Goal: Information Seeking & Learning: Learn about a topic

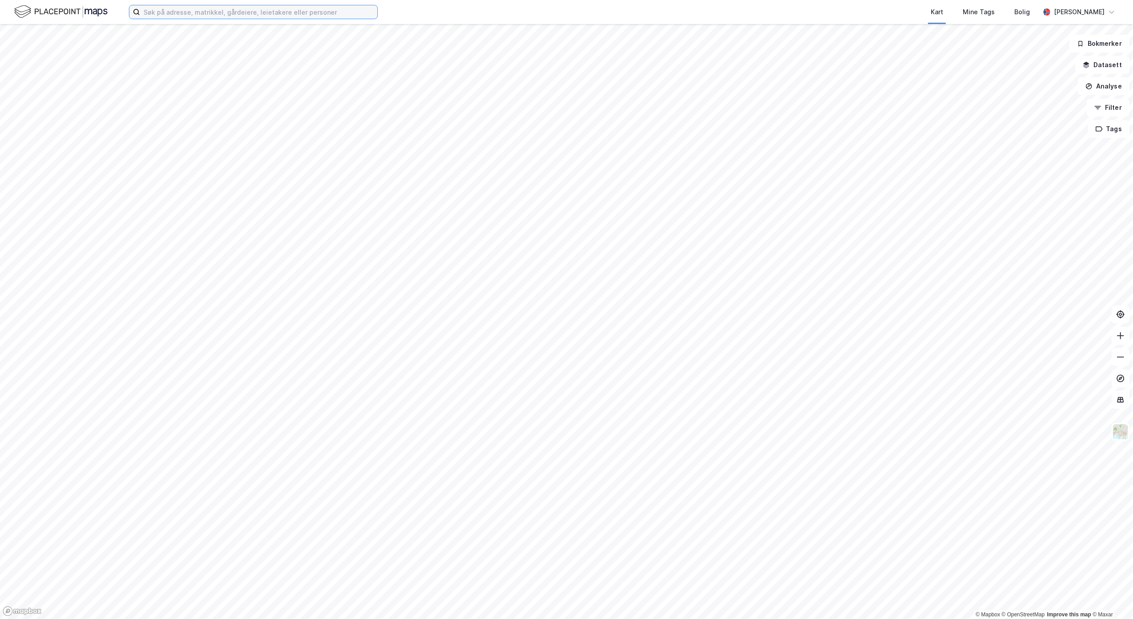
click at [249, 18] on input at bounding box center [258, 11] width 237 height 13
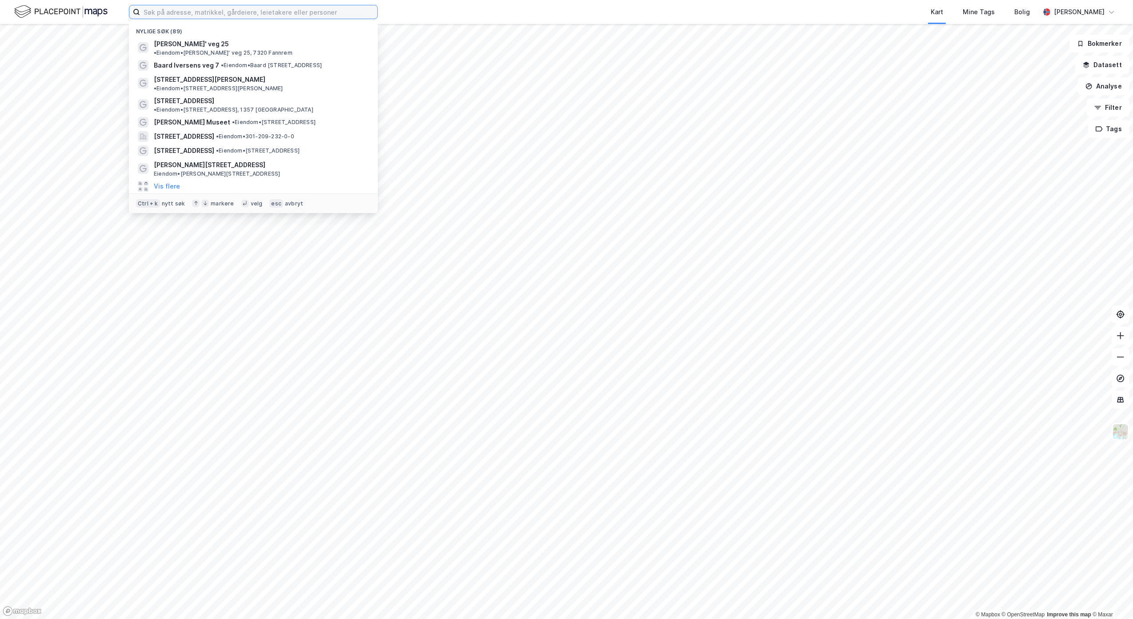
paste input "EIERSEKSJONSSAMEIET ØSTRE AKER VEI 213"
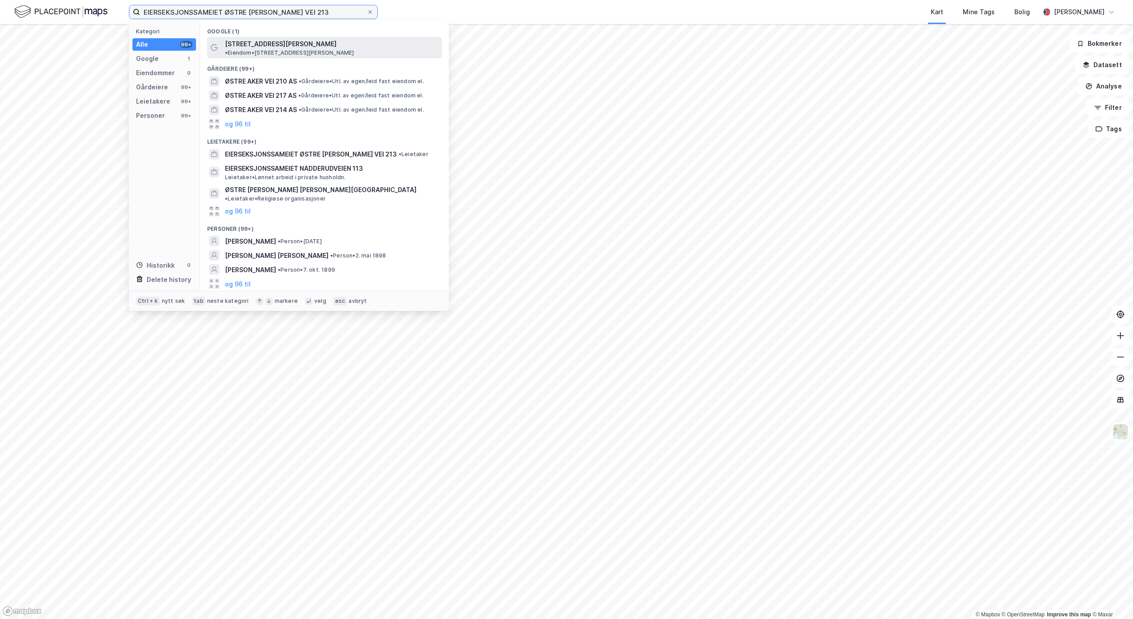
type input "EIERSEKSJONSSAMEIET ØSTRE AKER VEI 213"
click at [248, 42] on span "[STREET_ADDRESS][PERSON_NAME]" at bounding box center [281, 44] width 112 height 11
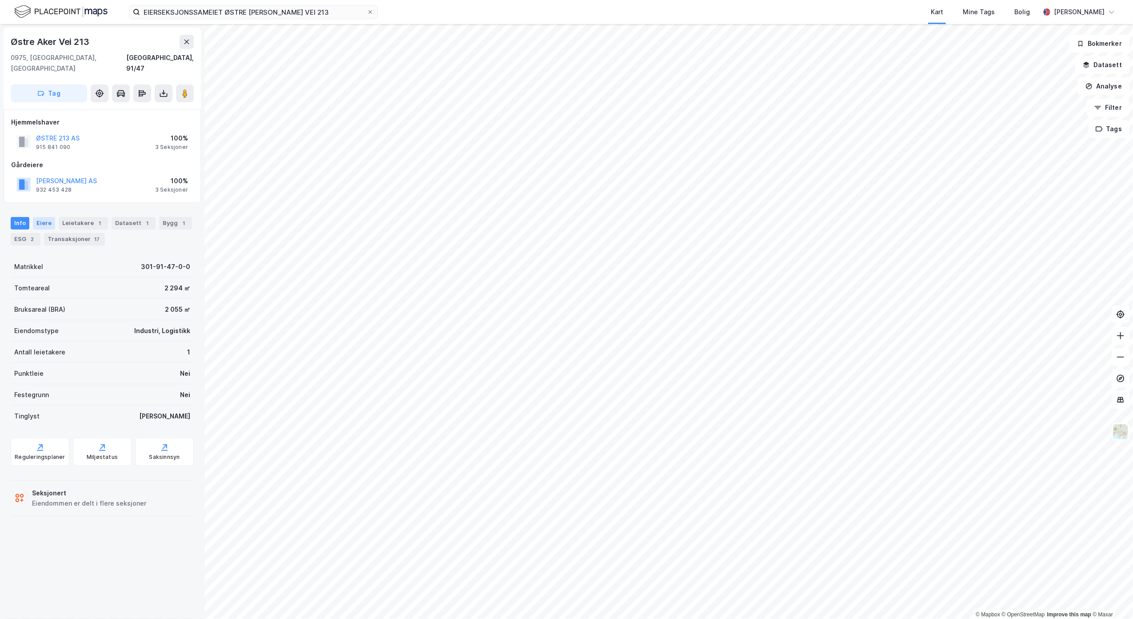
click at [42, 217] on div "Eiere" at bounding box center [44, 223] width 22 height 12
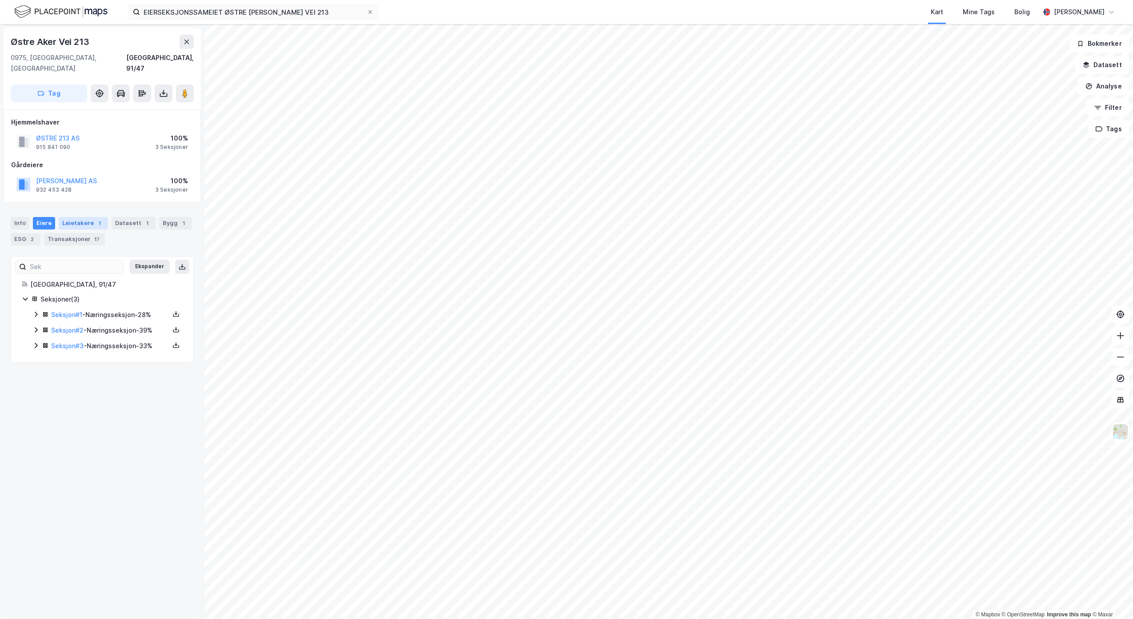
click at [59, 217] on div "Leietakere 1" at bounding box center [83, 223] width 49 height 12
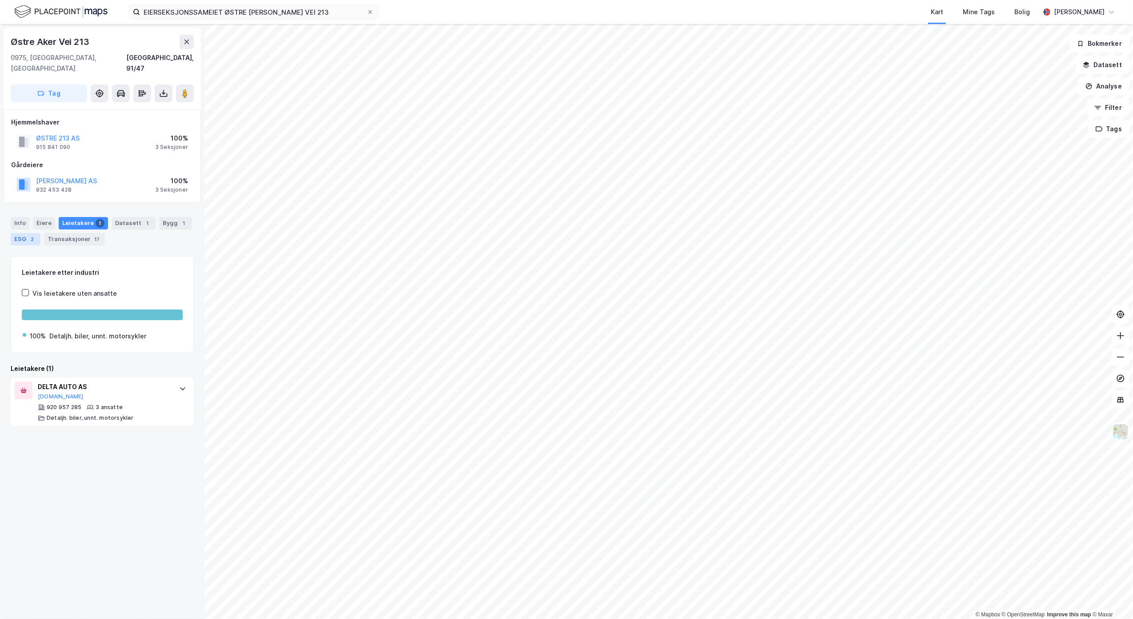
click at [27, 233] on div "ESG 2" at bounding box center [26, 239] width 30 height 12
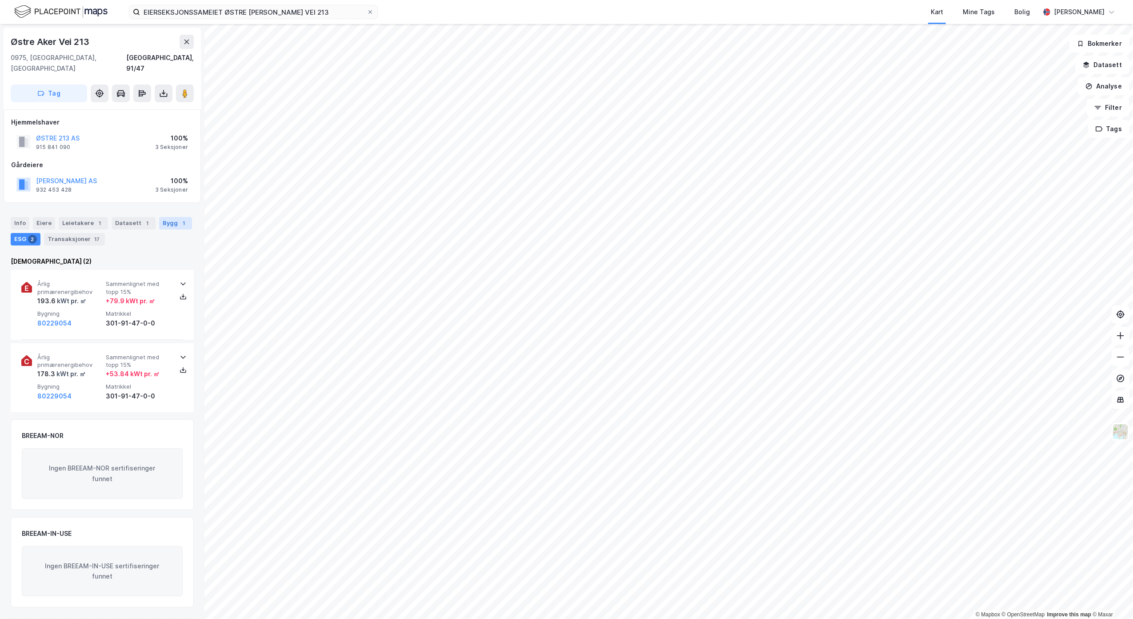
click at [180, 219] on div "1" at bounding box center [184, 223] width 9 height 9
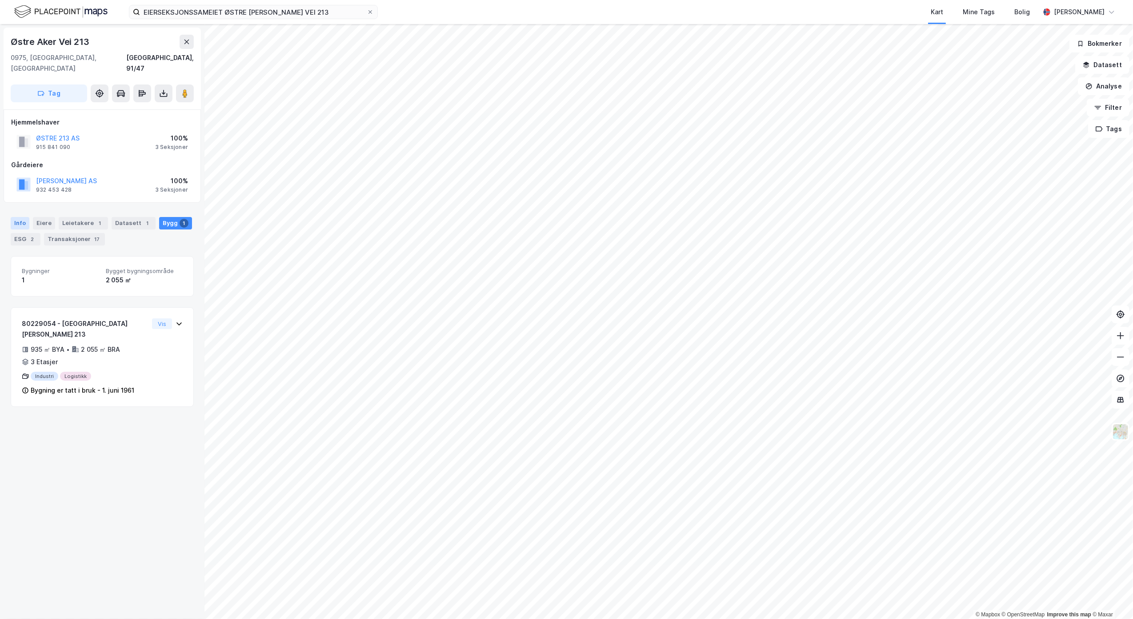
click at [11, 217] on div "Info" at bounding box center [20, 223] width 19 height 12
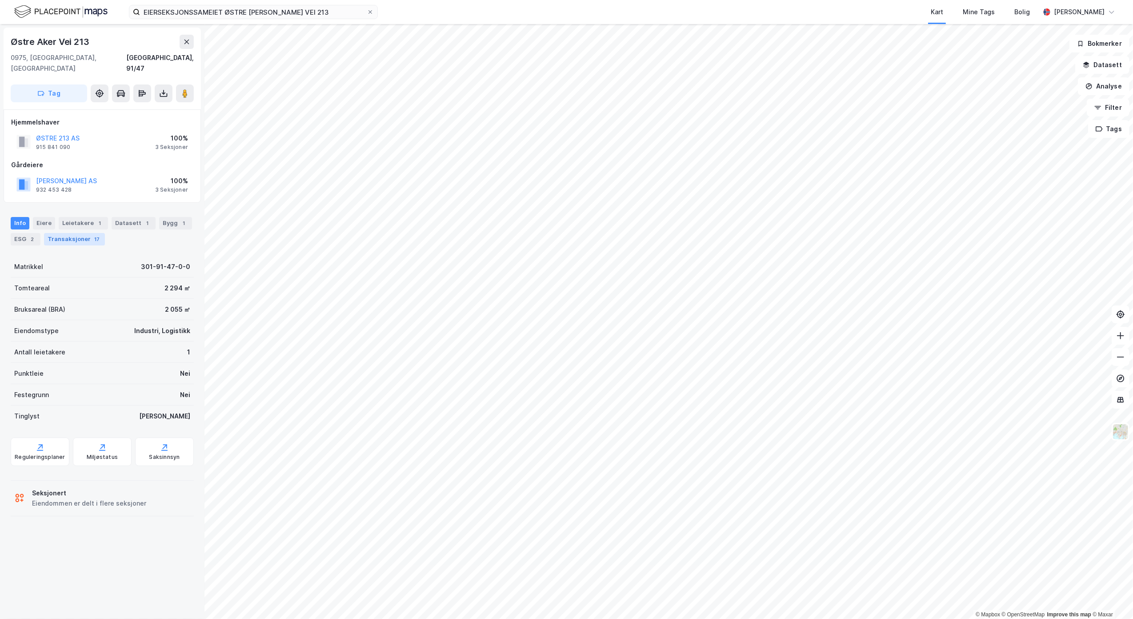
click at [74, 233] on div "Transaksjoner 17" at bounding box center [74, 239] width 61 height 12
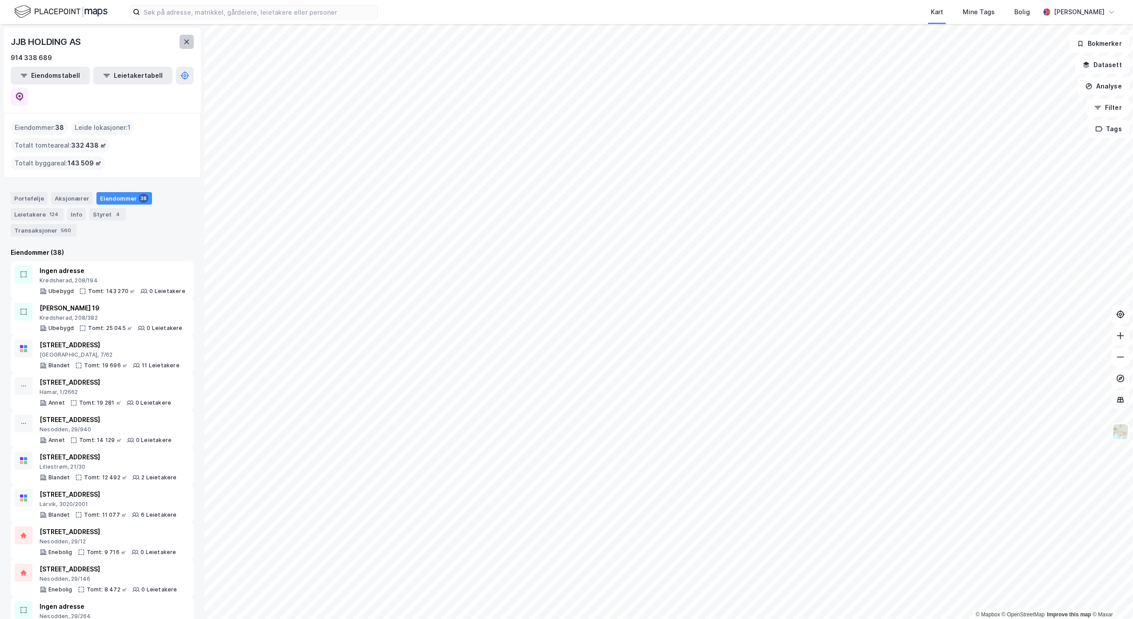
click at [182, 44] on button at bounding box center [187, 42] width 14 height 14
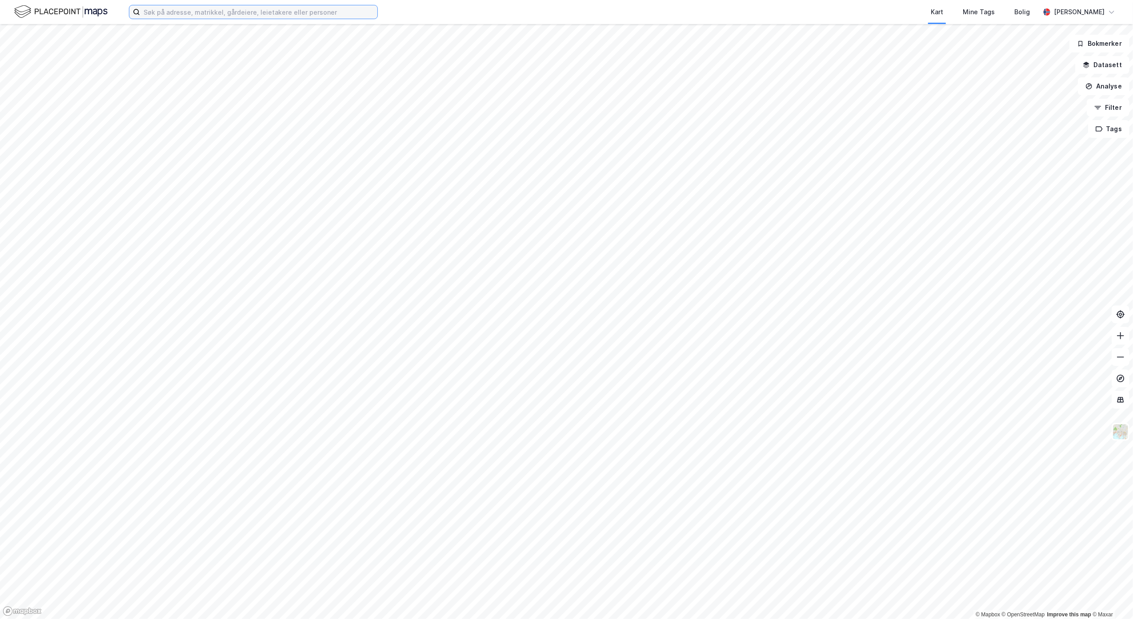
click at [184, 18] on input at bounding box center [258, 11] width 237 height 13
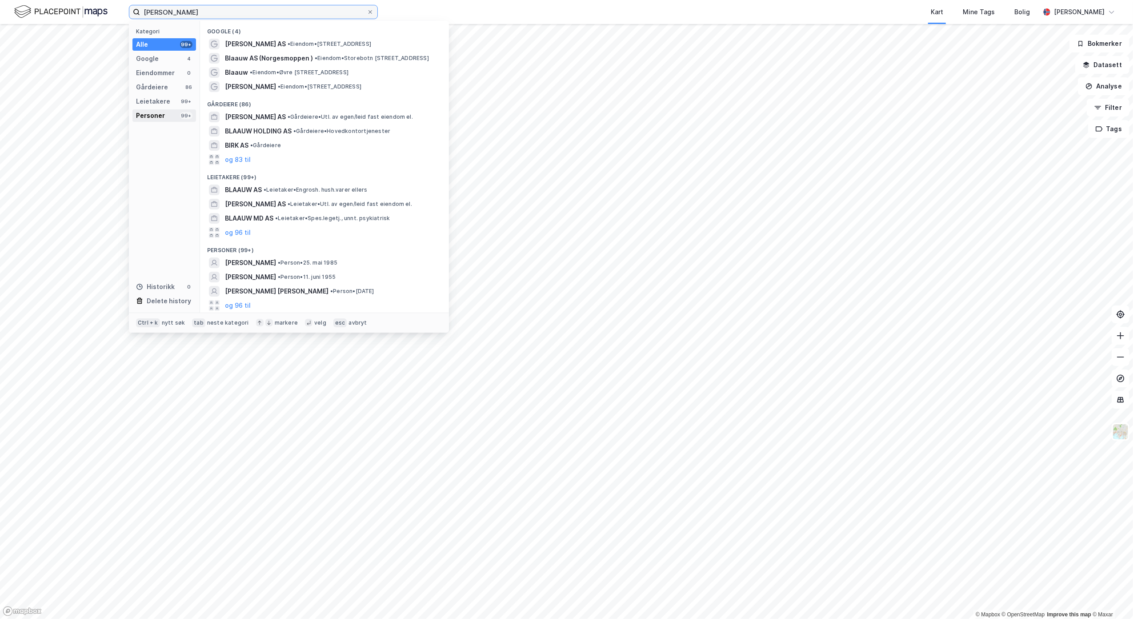
type input "[PERSON_NAME]"
click at [151, 114] on div "Personer" at bounding box center [150, 115] width 29 height 11
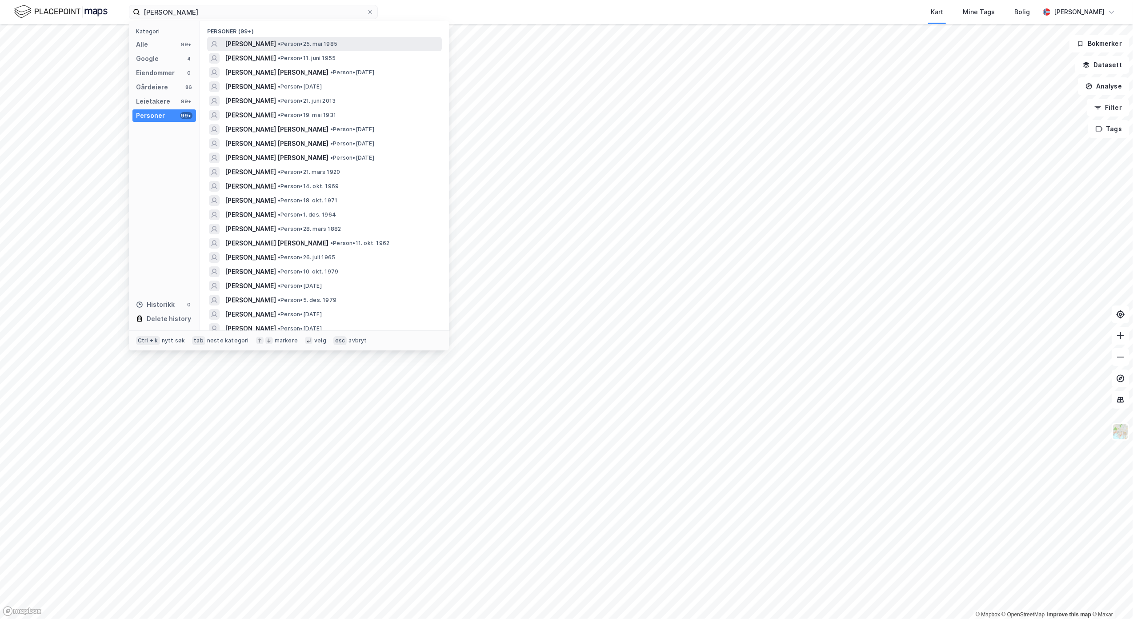
click at [264, 41] on span "[PERSON_NAME]" at bounding box center [250, 44] width 51 height 11
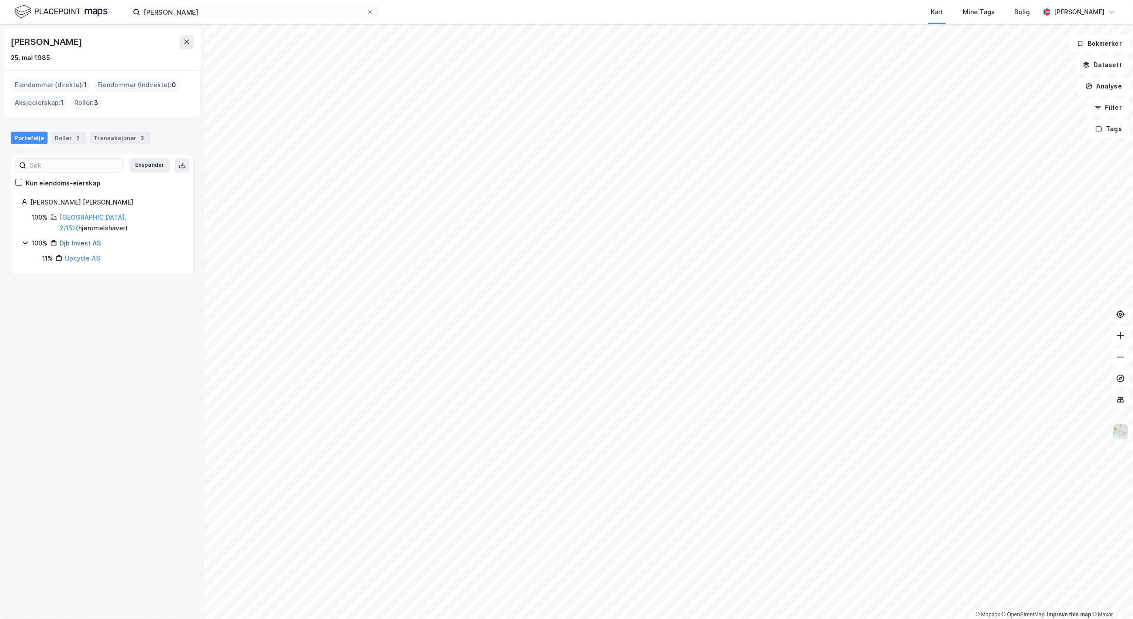
click at [75, 239] on link "Djb Invest AS" at bounding box center [80, 243] width 41 height 8
